Goal: Transaction & Acquisition: Purchase product/service

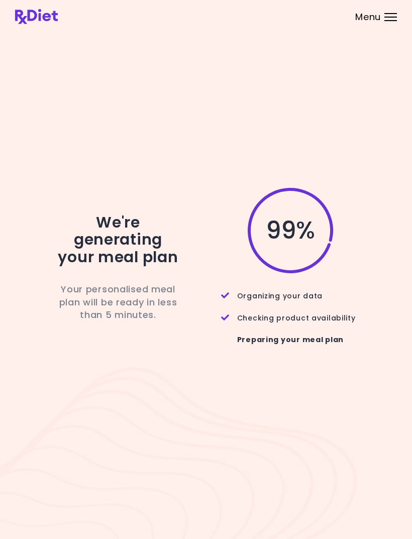
scroll to position [32, 0]
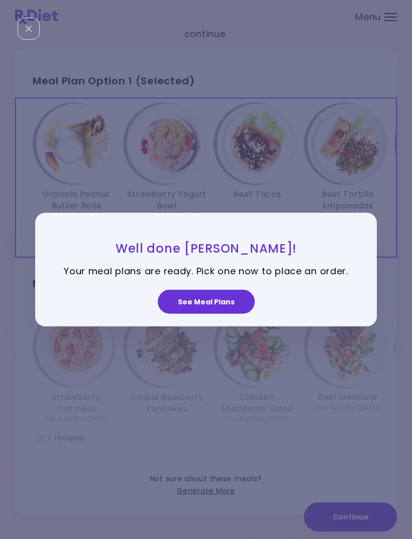
click at [212, 314] on button "See Meal Plans" at bounding box center [206, 302] width 97 height 24
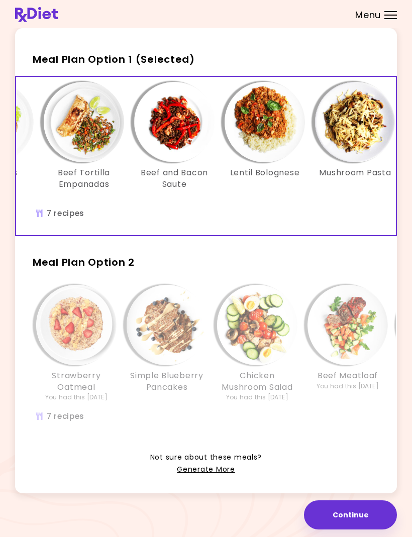
scroll to position [0, 263]
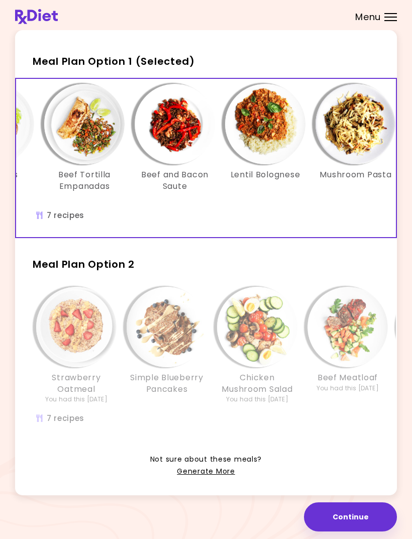
click at [188, 358] on img "Info - Simple Blueberry Pancakes - Meal Plan Option 2" at bounding box center [166, 327] width 80 height 80
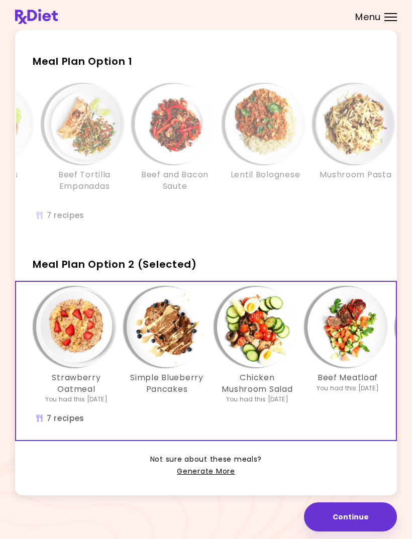
click at [263, 389] on h3 "Chicken Mushroom Salad" at bounding box center [257, 383] width 80 height 23
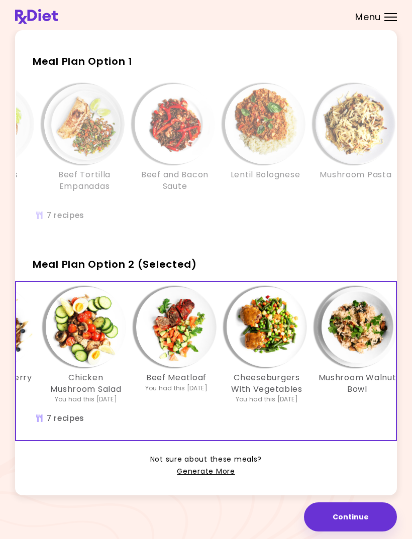
scroll to position [0, 109]
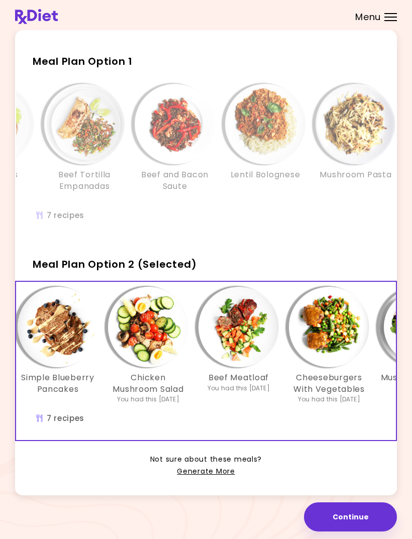
click at [278, 358] on div "Info - Beef Meatloaf - Meal Plan Option 2 (Selected)" at bounding box center [238, 327] width 80 height 80
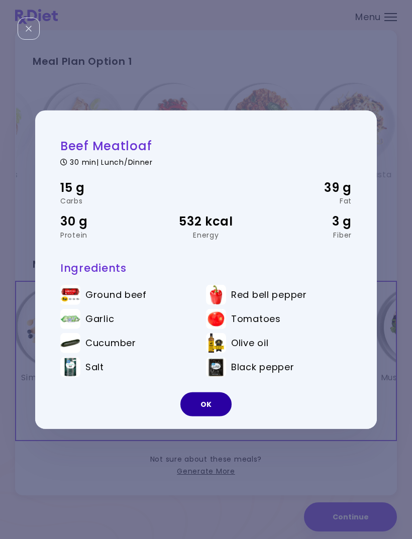
click at [206, 413] on button "OK" at bounding box center [205, 404] width 51 height 24
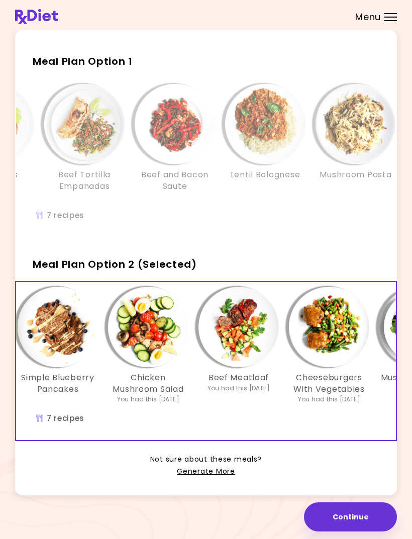
click at [351, 519] on button "Continue" at bounding box center [350, 516] width 93 height 29
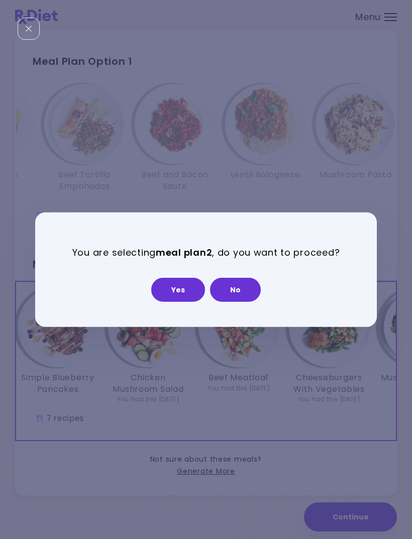
click at [181, 302] on button "Yes" at bounding box center [178, 290] width 54 height 24
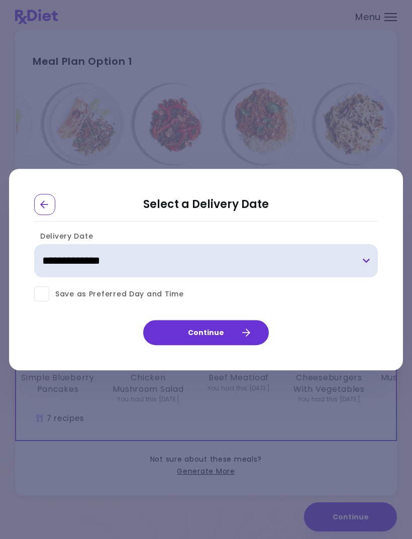
click at [373, 276] on select "**********" at bounding box center [205, 260] width 343 height 33
select select "**********"
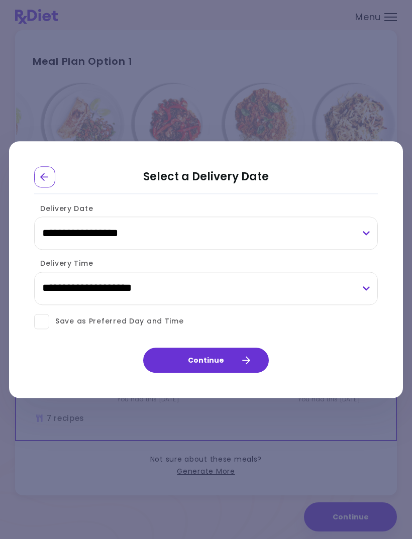
click at [218, 372] on button "Continue" at bounding box center [205, 359] width 125 height 25
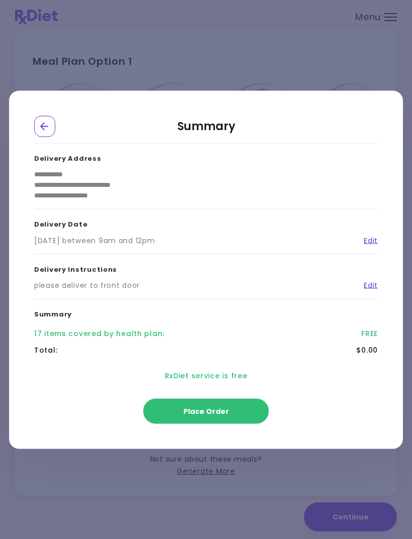
click at [53, 137] on div "Go Back" at bounding box center [44, 125] width 21 height 21
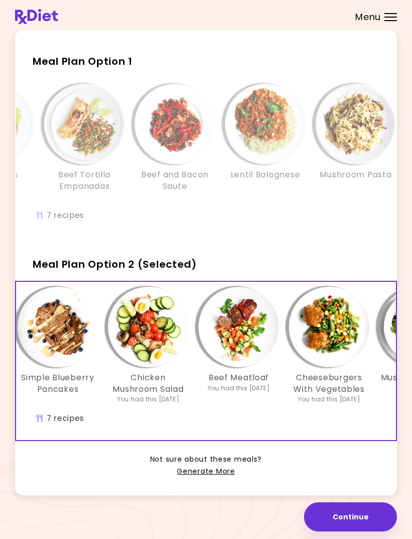
click at [240, 390] on div "You had this [DATE]" at bounding box center [238, 388] width 62 height 9
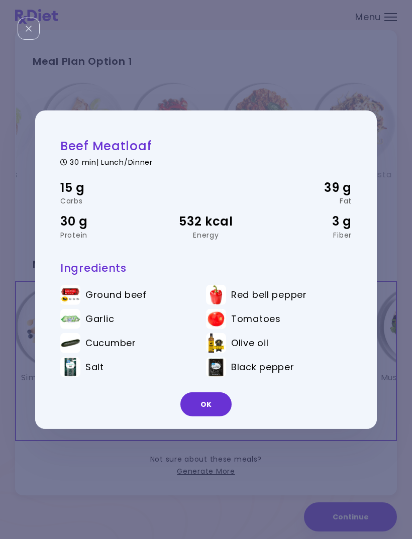
click at [211, 416] on button "OK" at bounding box center [205, 404] width 51 height 24
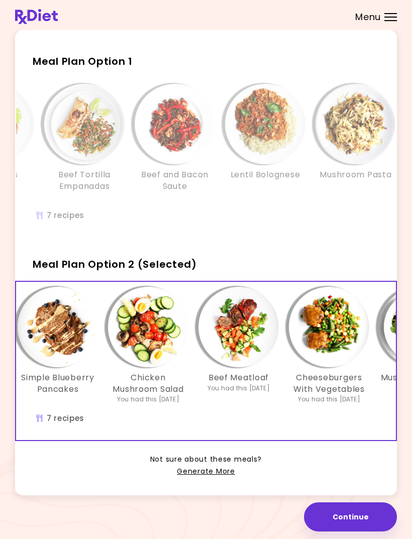
click at [355, 511] on button "Continue" at bounding box center [350, 516] width 93 height 29
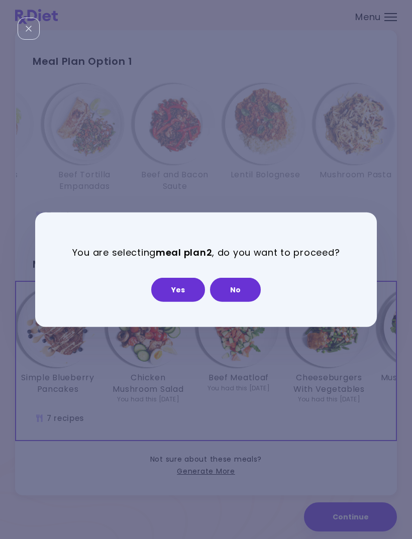
click at [188, 300] on button "Yes" at bounding box center [178, 290] width 54 height 24
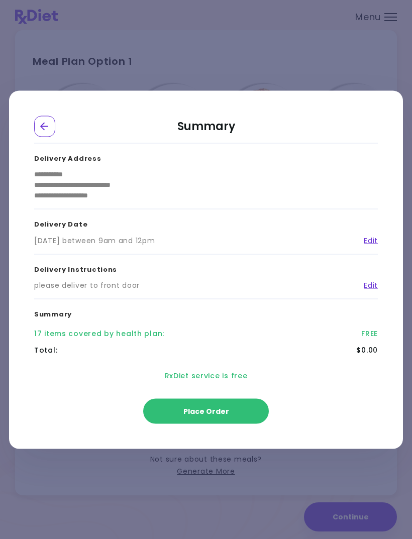
click at [373, 245] on link "Edit" at bounding box center [367, 240] width 22 height 11
select select "**********"
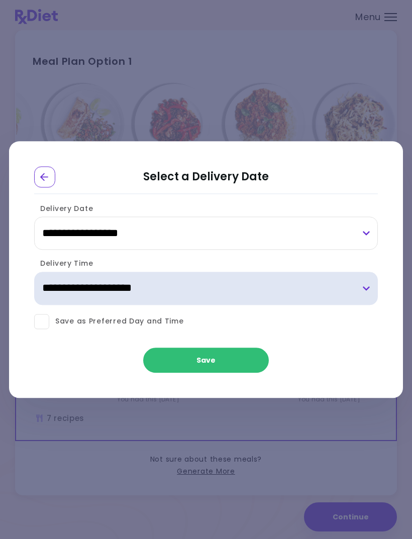
click at [367, 303] on select "**********" at bounding box center [205, 288] width 343 height 33
select select "*"
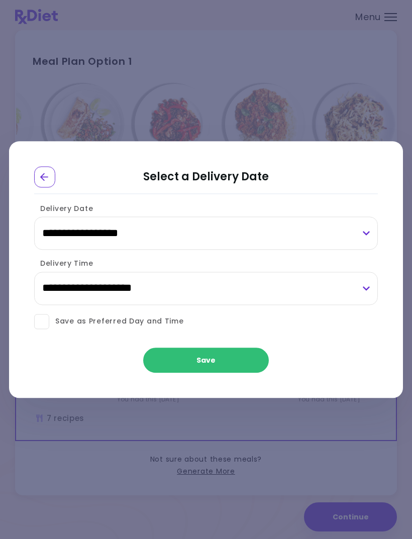
click at [209, 372] on button "Save" at bounding box center [205, 359] width 125 height 25
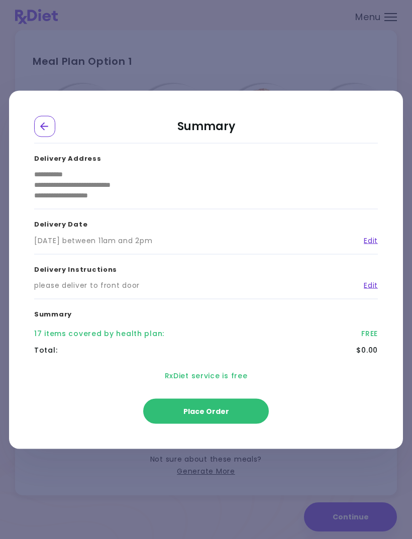
click at [222, 416] on span "Place Order" at bounding box center [206, 411] width 46 height 10
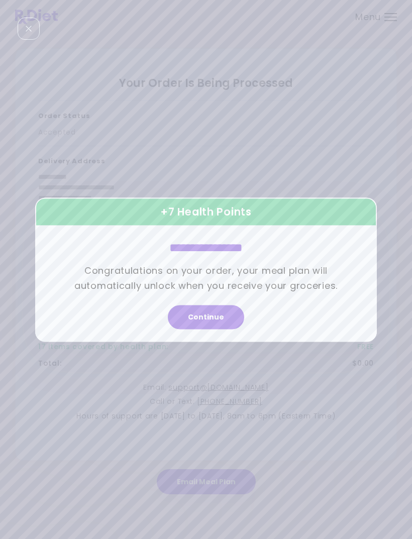
click at [208, 327] on button "Continue" at bounding box center [206, 317] width 76 height 24
